Goal: Information Seeking & Learning: Learn about a topic

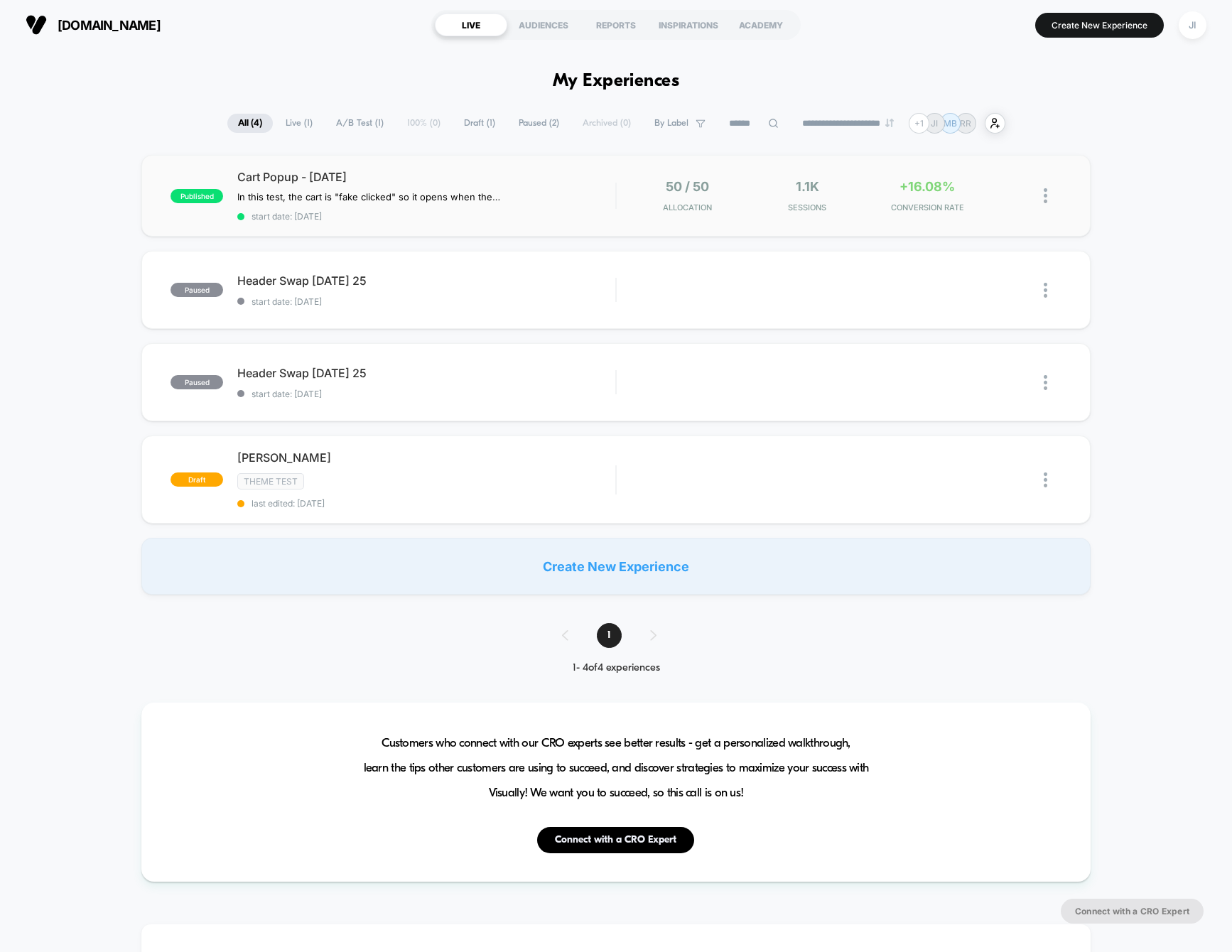
click at [454, 160] on div "published Cart Popup - Sept 22 2025 In this test, the cart is "fake clicked" so…" at bounding box center [616, 195] width 949 height 82
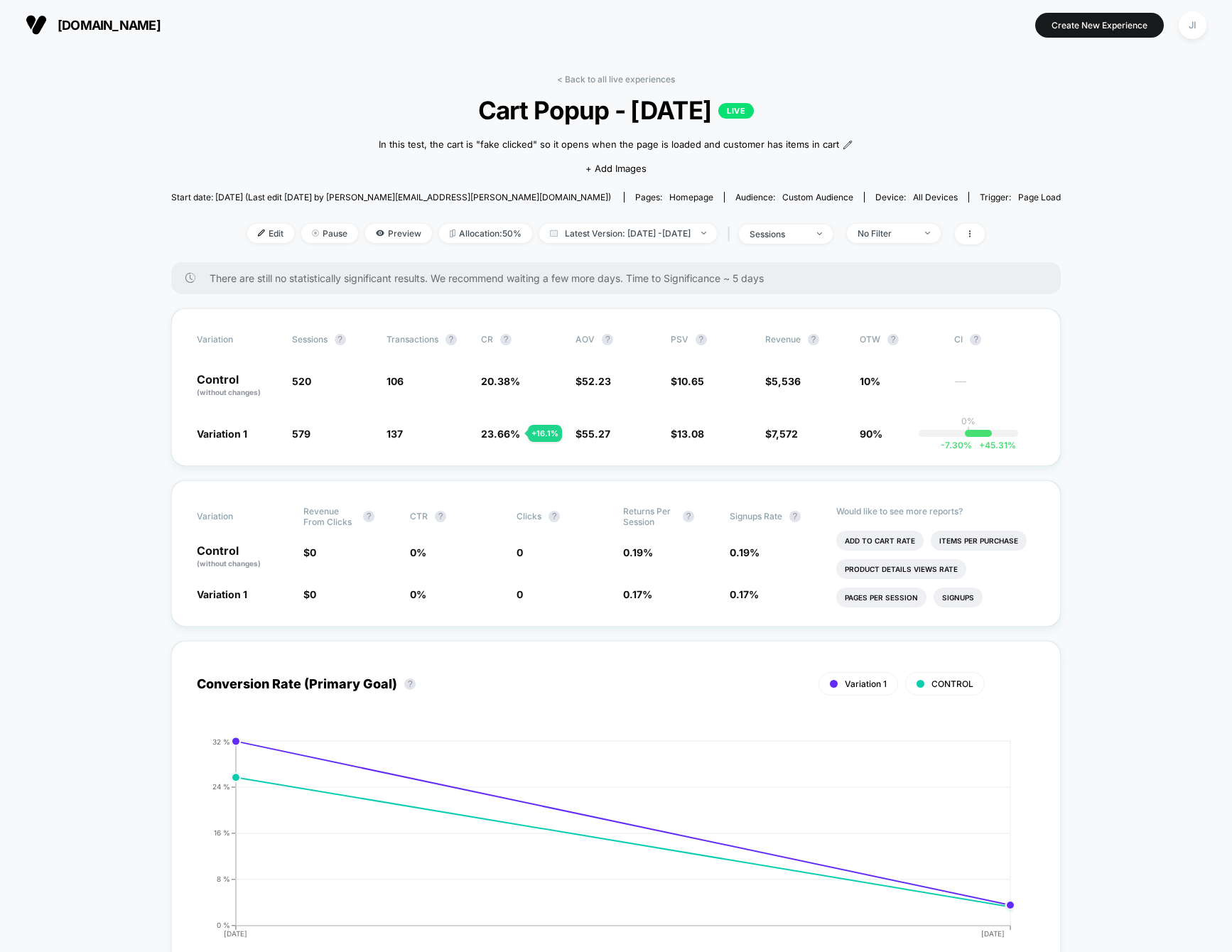
click at [956, 534] on li "Items Per Purchase" at bounding box center [979, 541] width 96 height 20
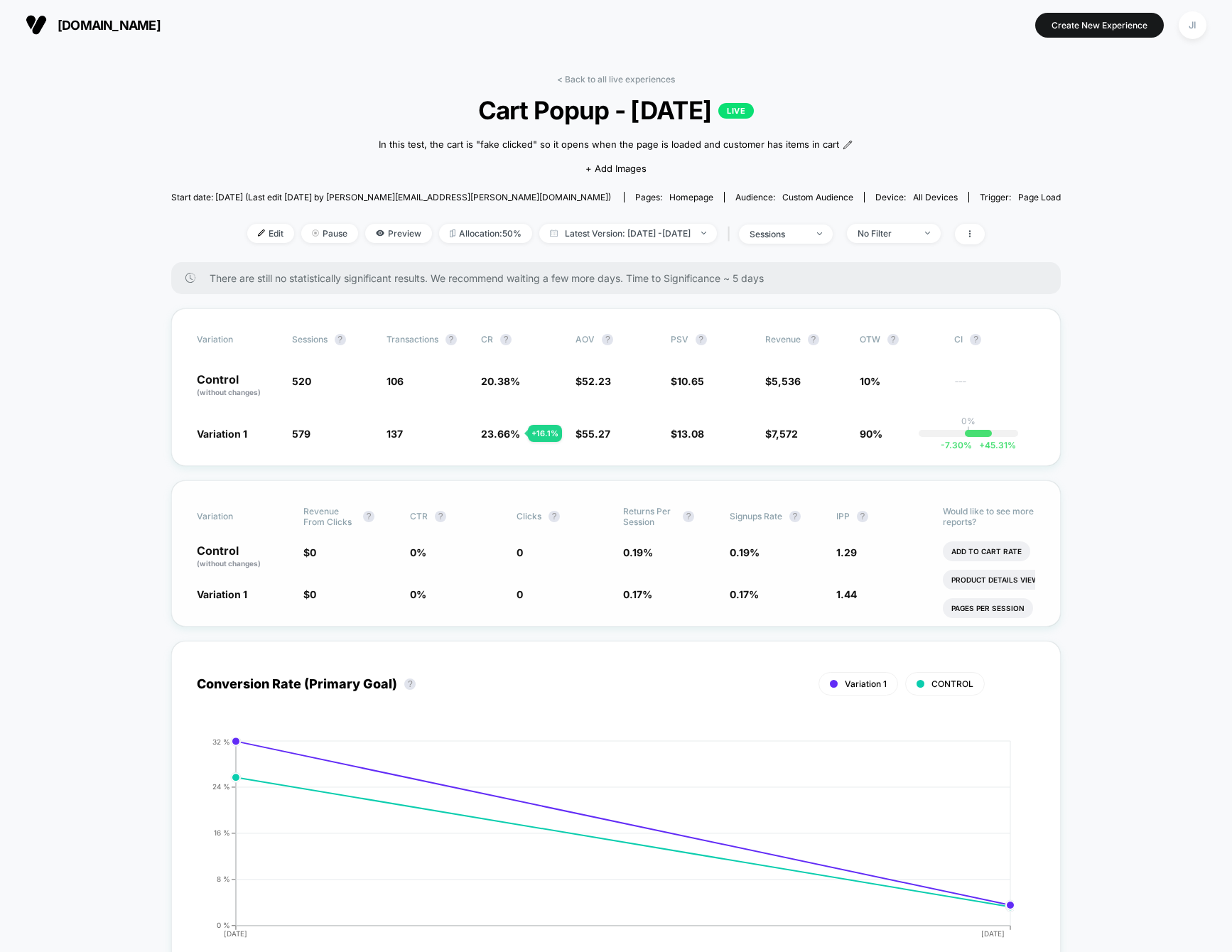
click at [613, 79] on link "< Back to all live experiences" at bounding box center [616, 79] width 118 height 11
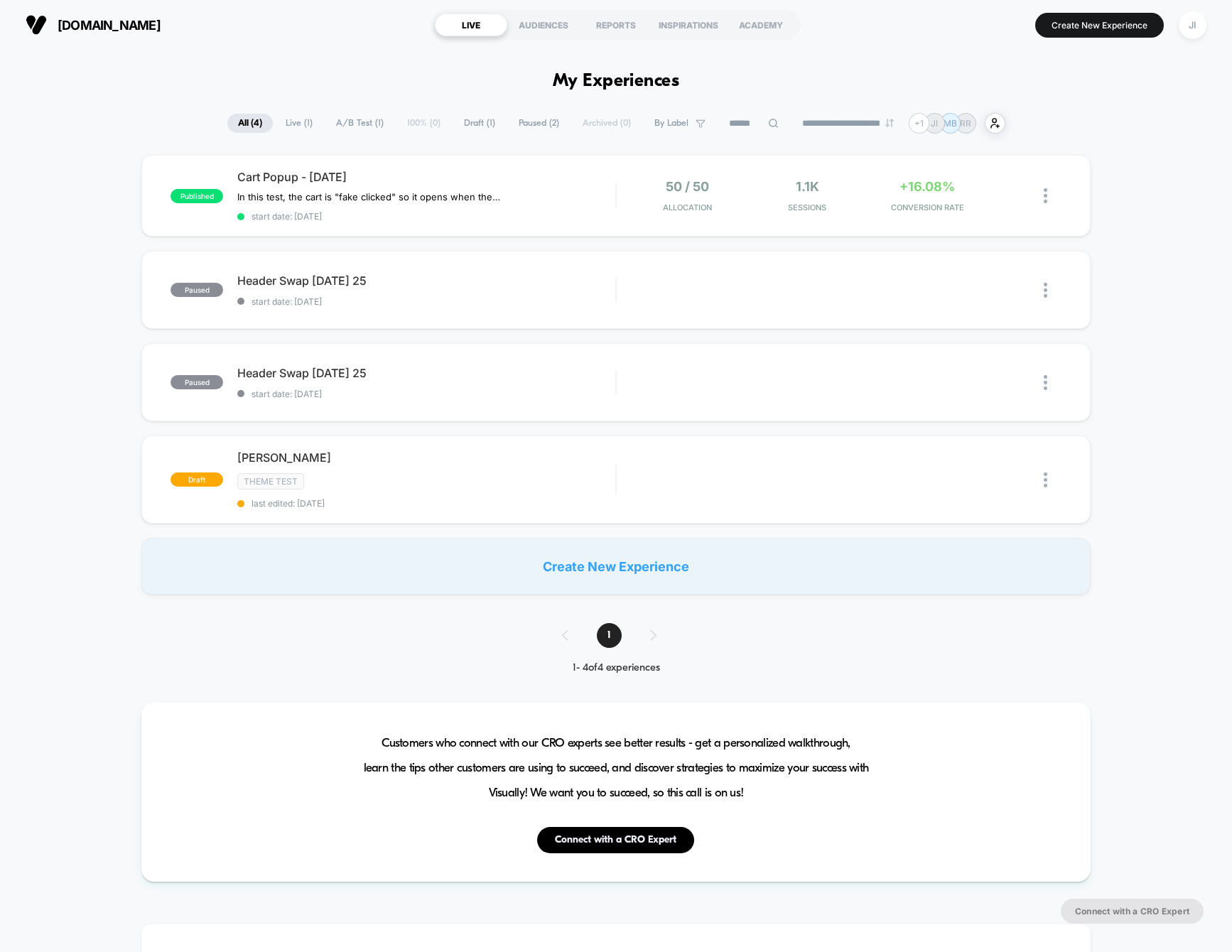
click at [82, 379] on div "published Cart Popup - Sept 22 2025 In this test, the cart is "fake clicked" so…" at bounding box center [616, 374] width 1232 height 440
click at [544, 30] on div "AUDIENCES" at bounding box center [543, 24] width 72 height 23
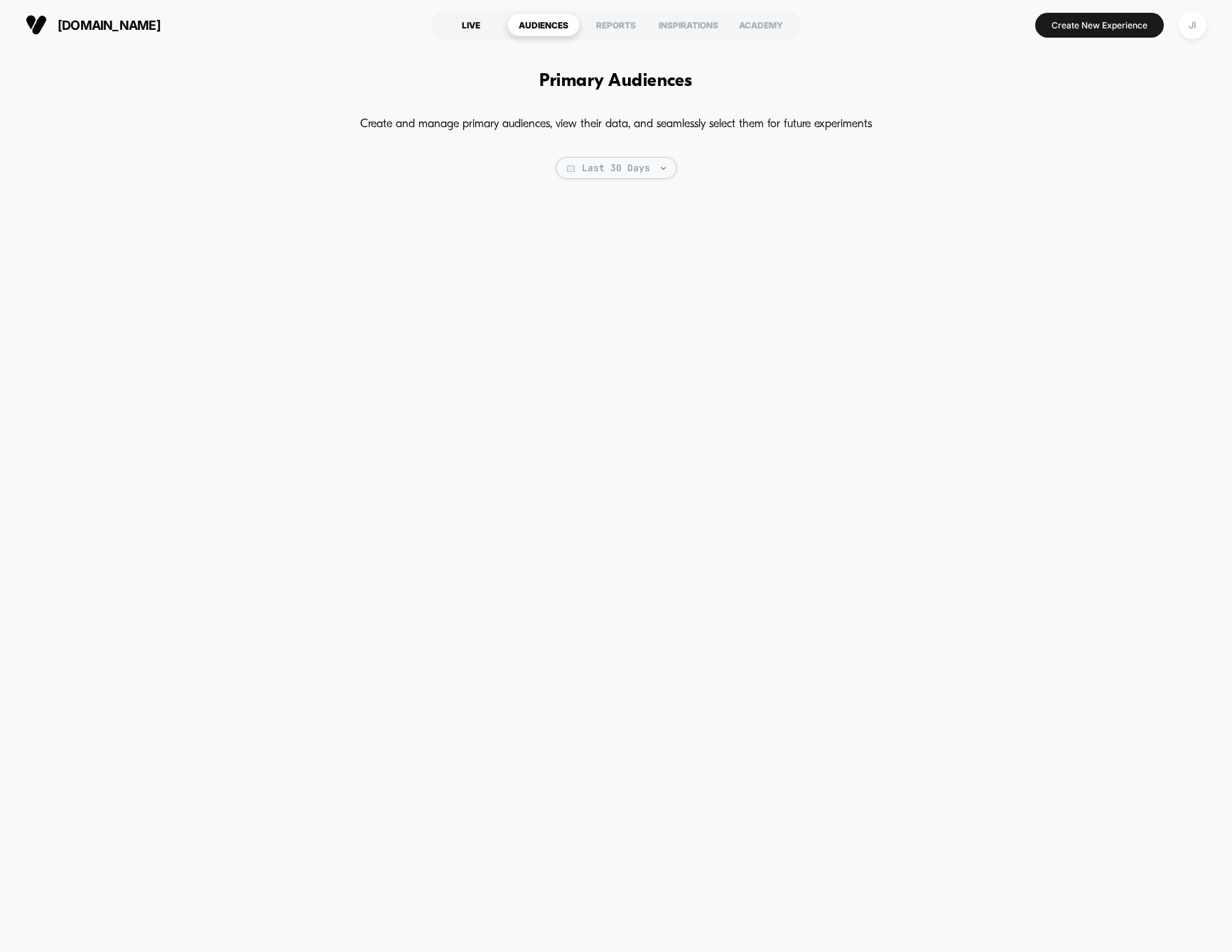
click at [467, 25] on div "LIVE" at bounding box center [470, 24] width 72 height 23
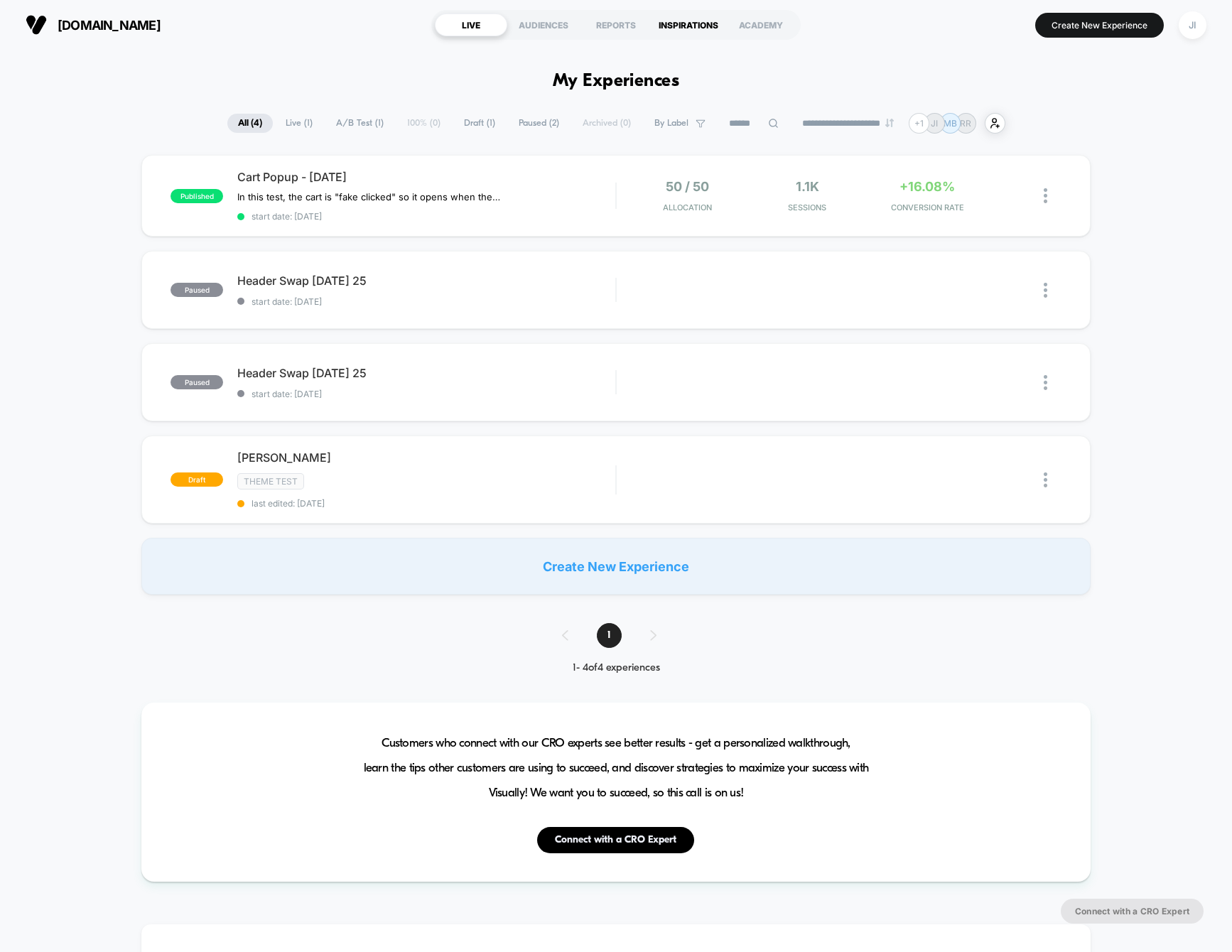
click at [681, 32] on div "INSPIRATIONS" at bounding box center [688, 24] width 72 height 23
click at [456, 179] on span "Cart Popup - [DATE]" at bounding box center [426, 177] width 378 height 14
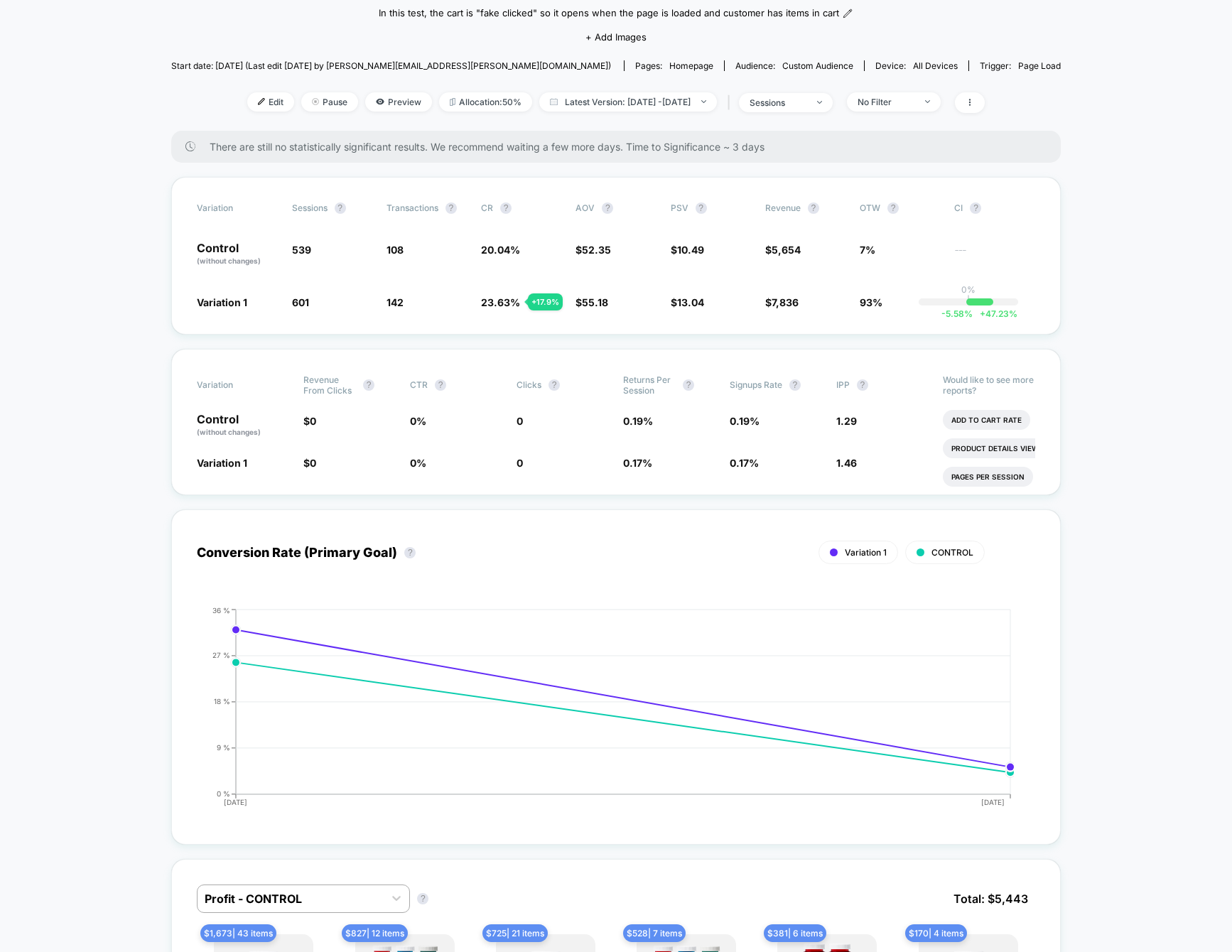
scroll to position [134, 0]
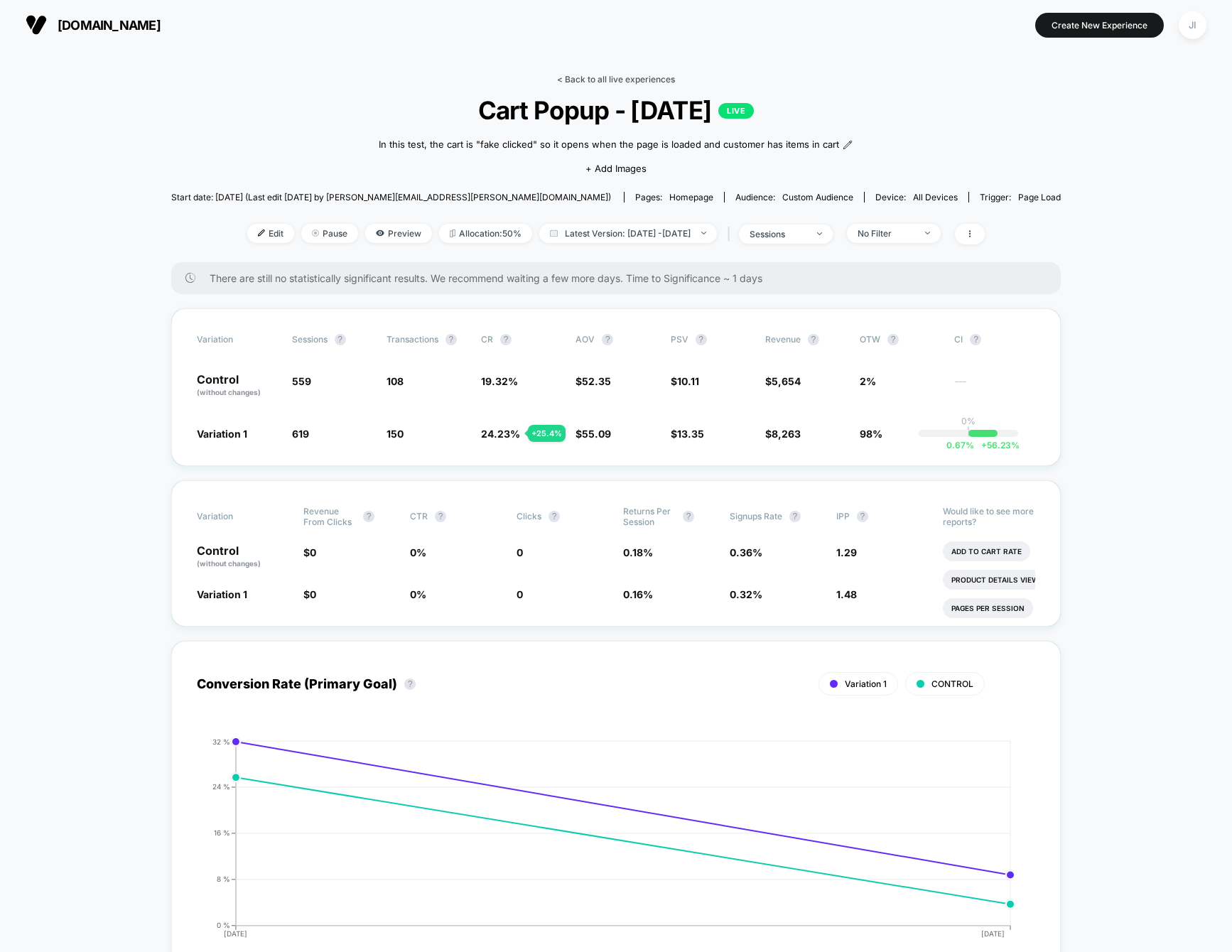
click at [594, 82] on link "< Back to all live experiences" at bounding box center [616, 79] width 118 height 11
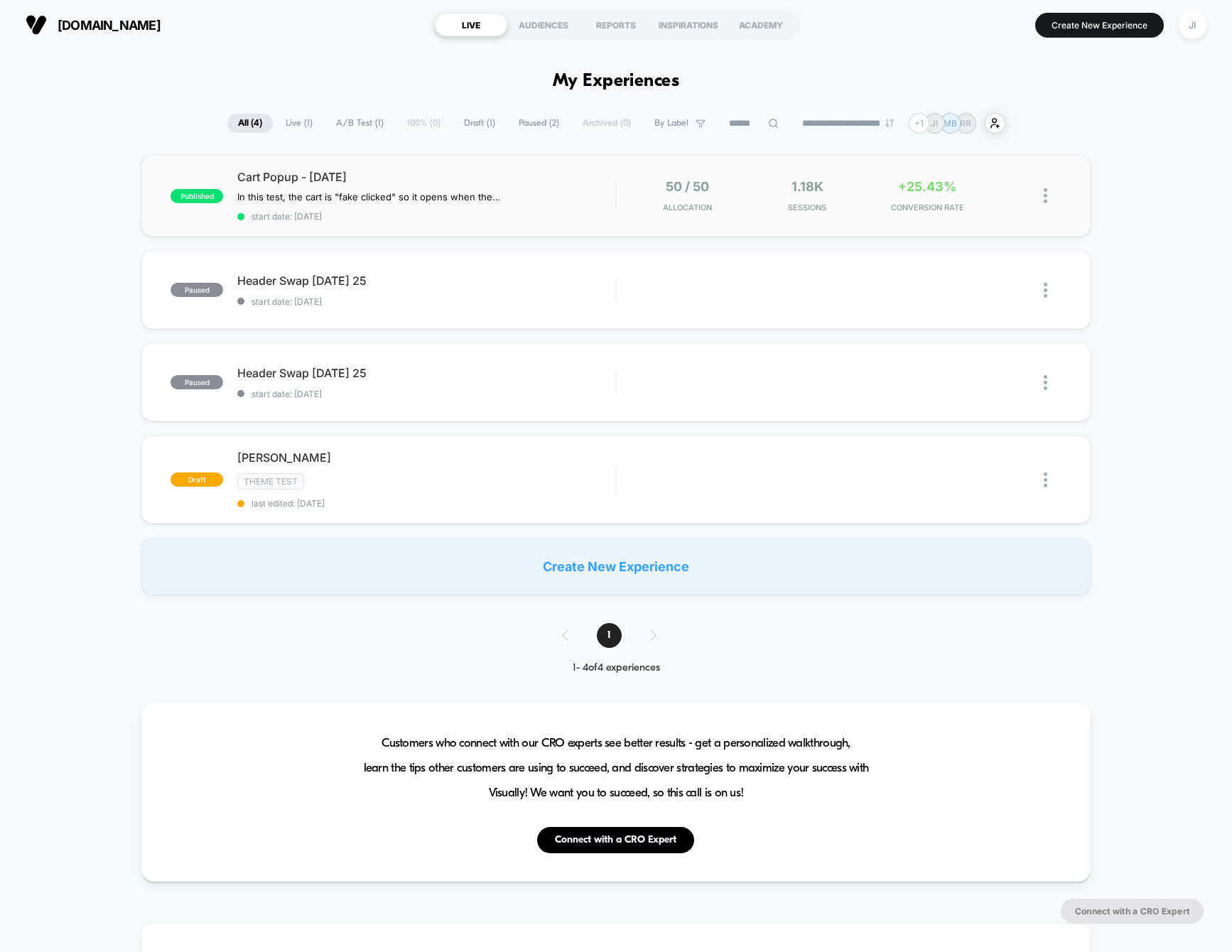
click at [436, 165] on div "published Cart Popup - Sept 22 2025 In this test, the cart is "fake clicked" so…" at bounding box center [616, 195] width 949 height 82
